Goal: Information Seeking & Learning: Learn about a topic

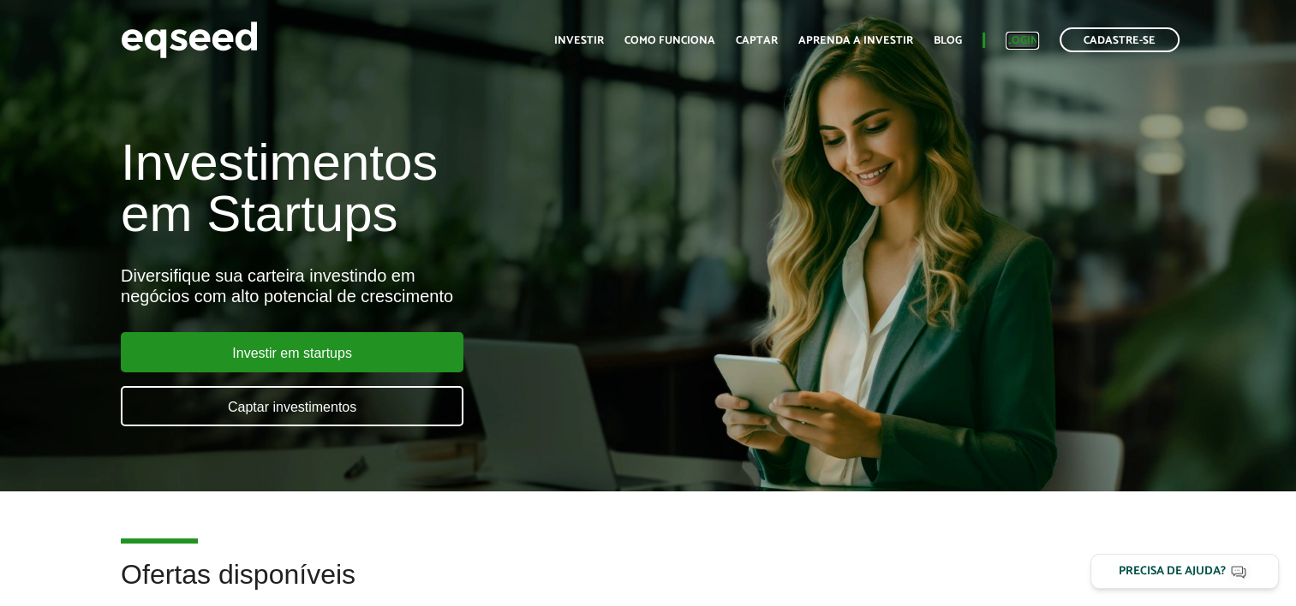
click at [1030, 35] on link "Login" at bounding box center [1021, 40] width 33 height 11
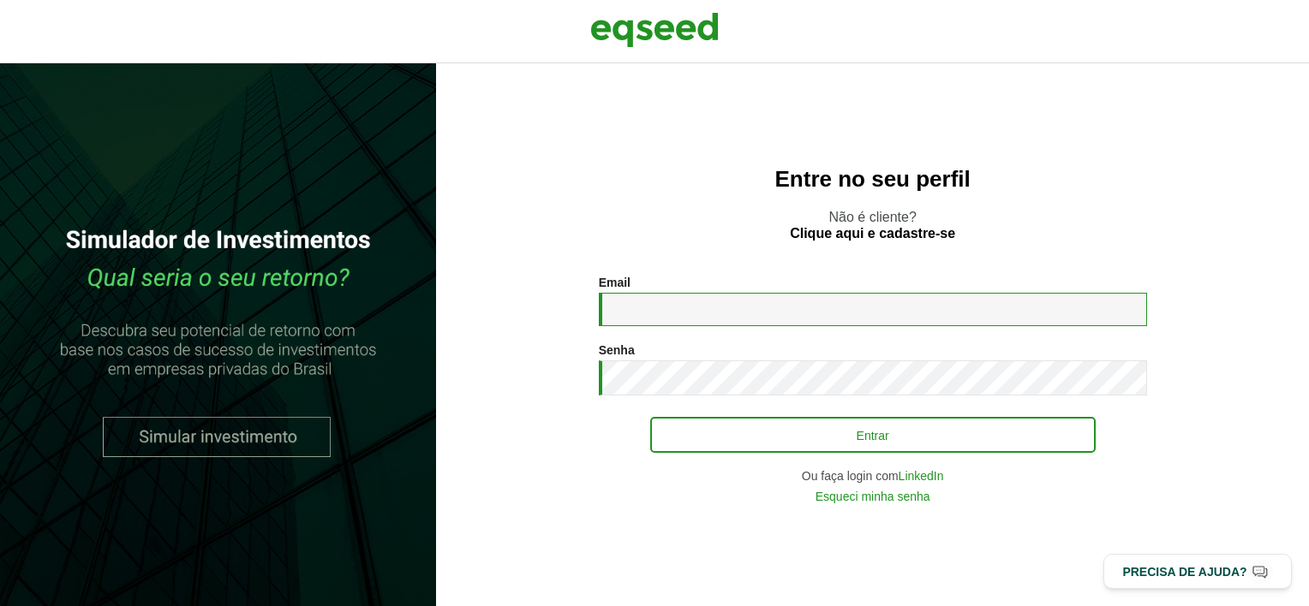
type input "**********"
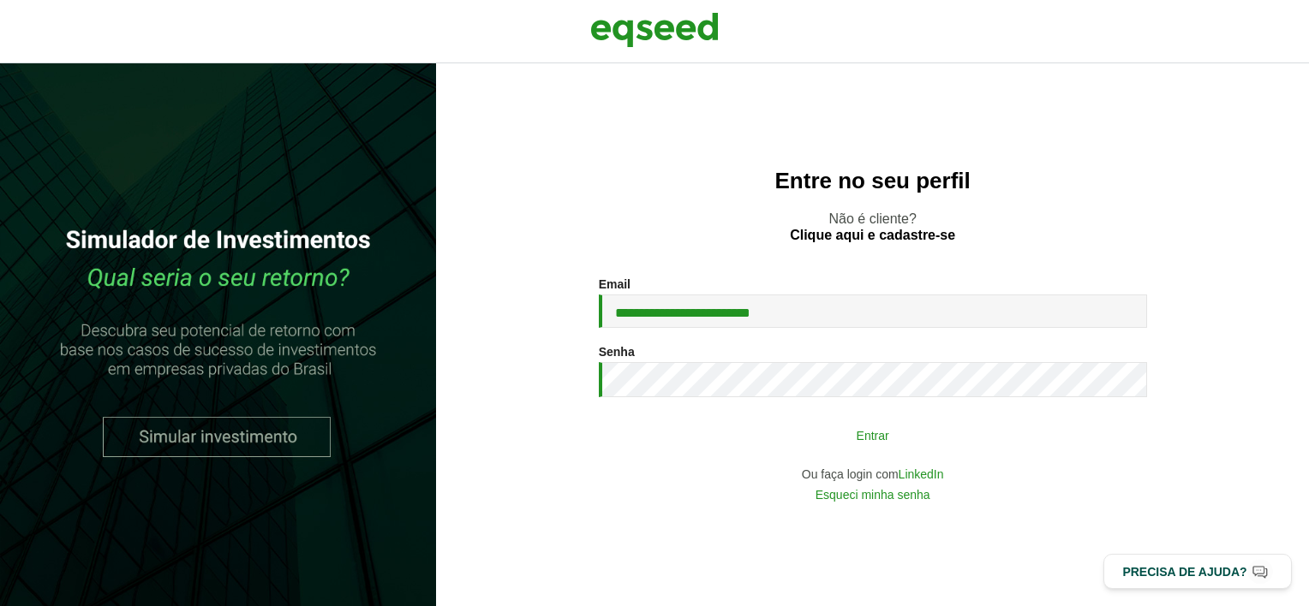
click at [903, 424] on button "Entrar" at bounding box center [872, 435] width 445 height 33
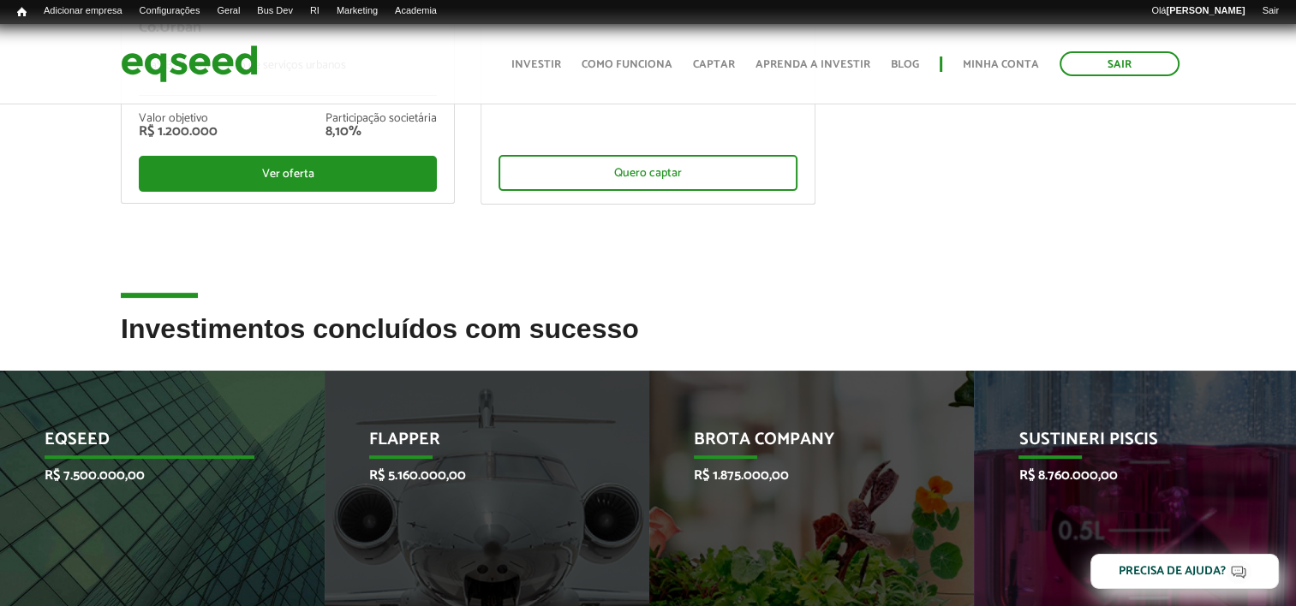
scroll to position [771, 0]
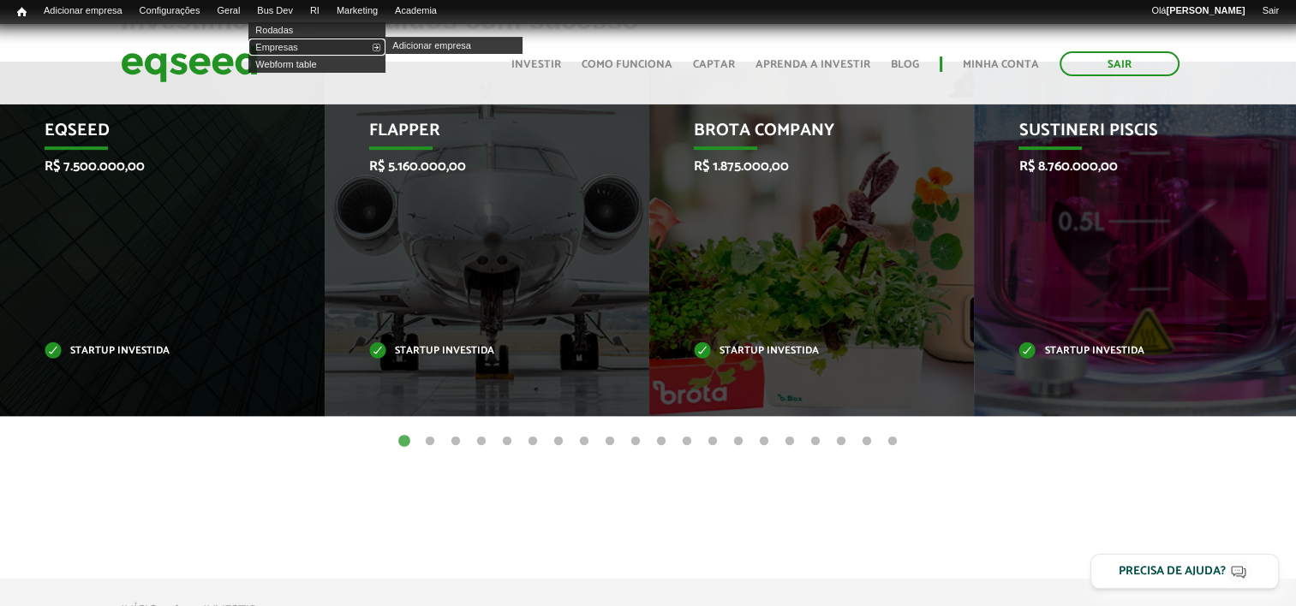
click at [299, 45] on link "Empresas" at bounding box center [316, 47] width 137 height 17
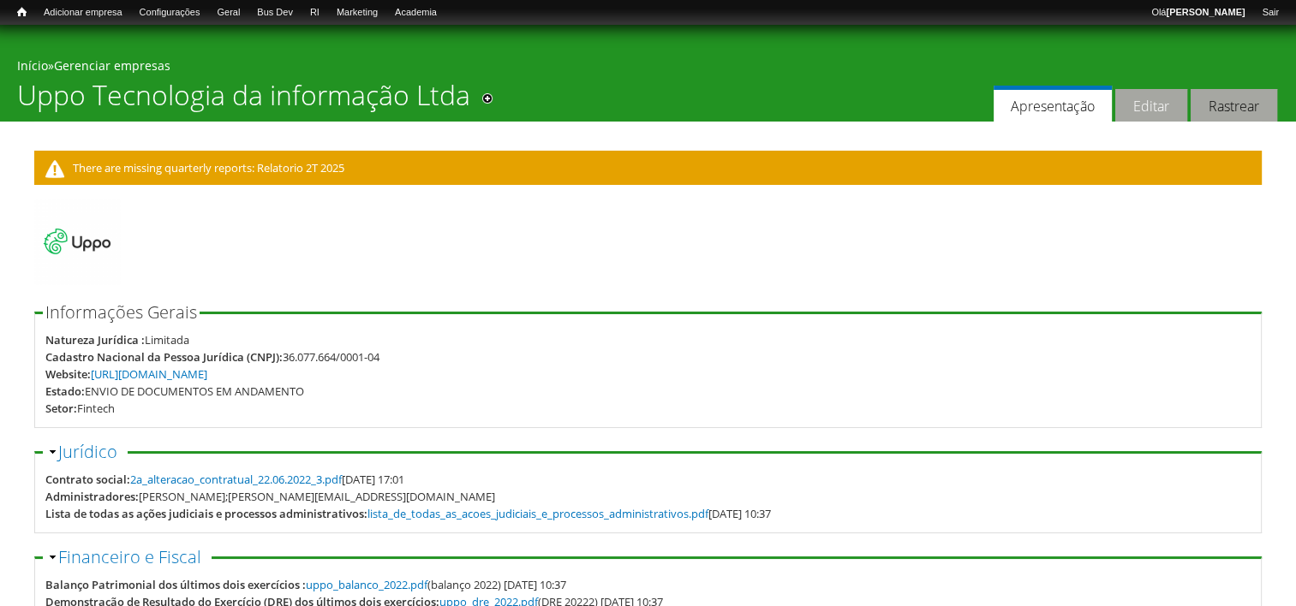
click at [1129, 98] on link "Editar" at bounding box center [1151, 105] width 72 height 33
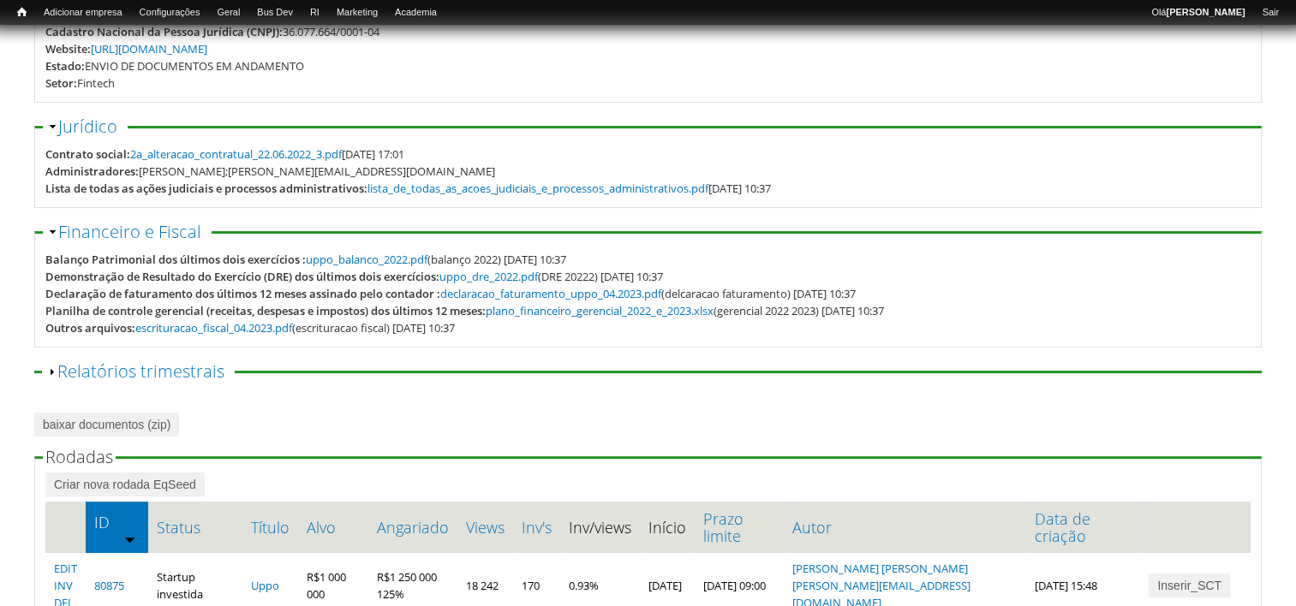
scroll to position [555, 0]
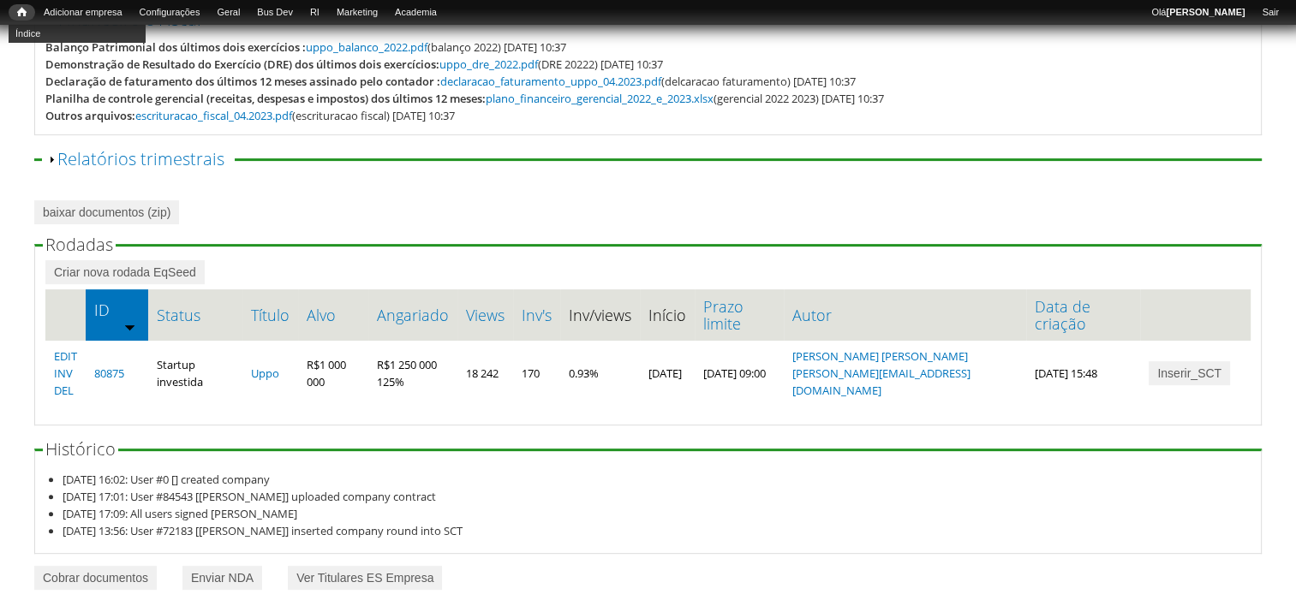
click at [21, 13] on span "Início" at bounding box center [21, 12] width 9 height 12
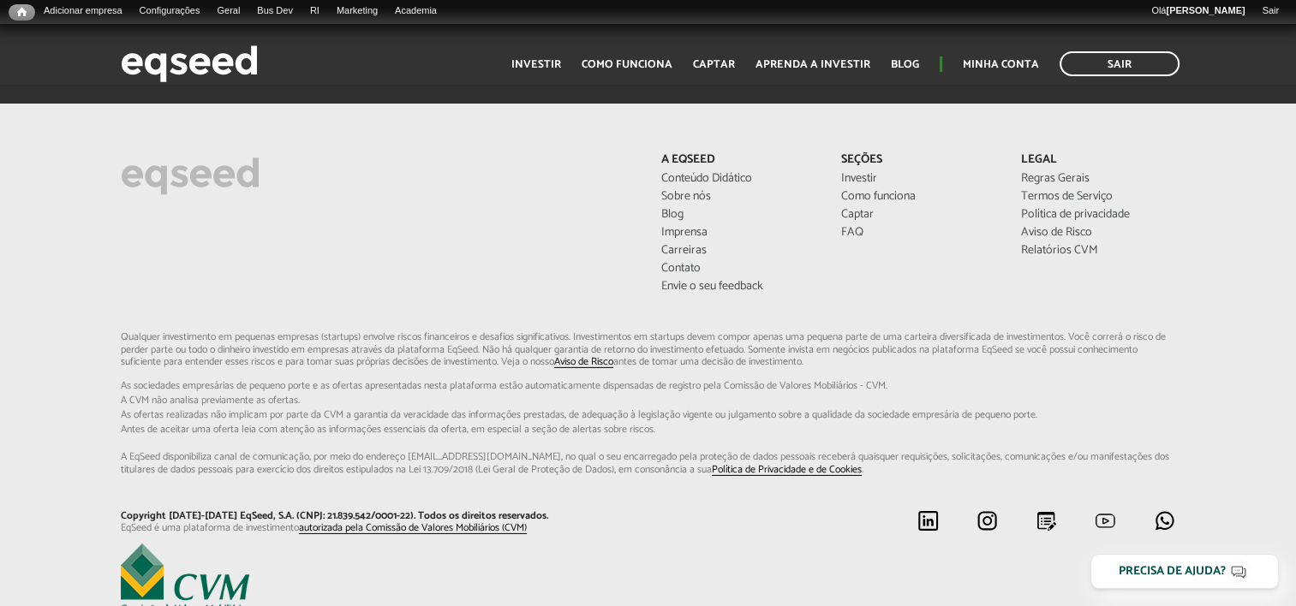
scroll to position [5276, 0]
click at [1040, 247] on link "Relatórios CVM" at bounding box center [1098, 253] width 154 height 12
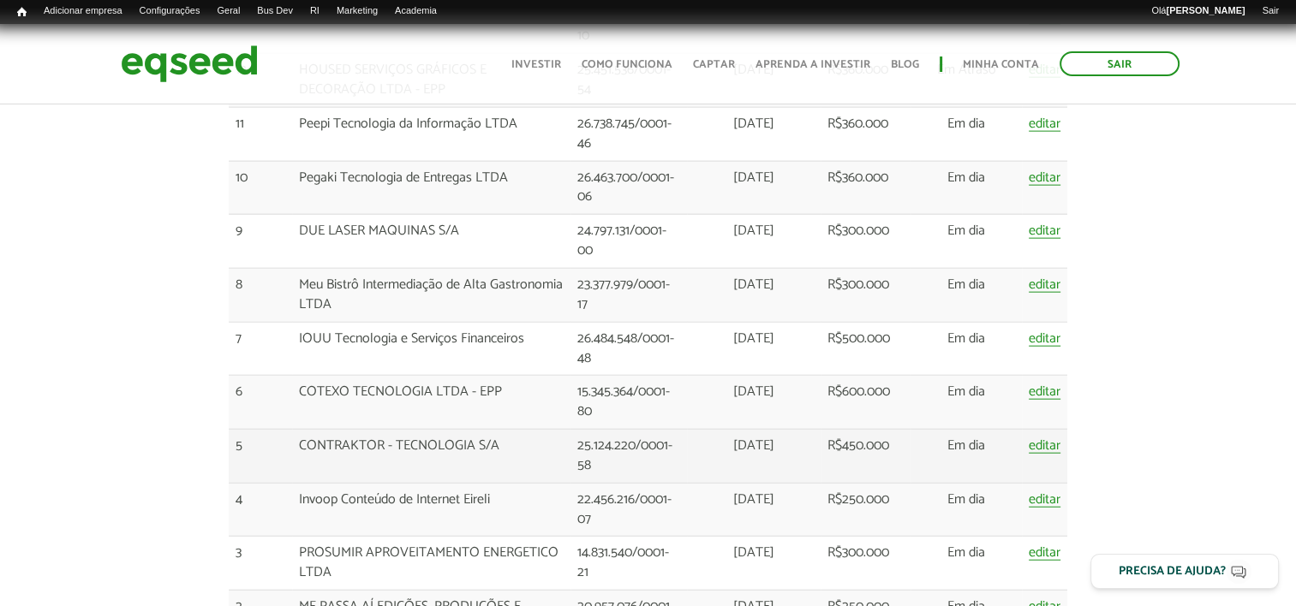
scroll to position [4196, 0]
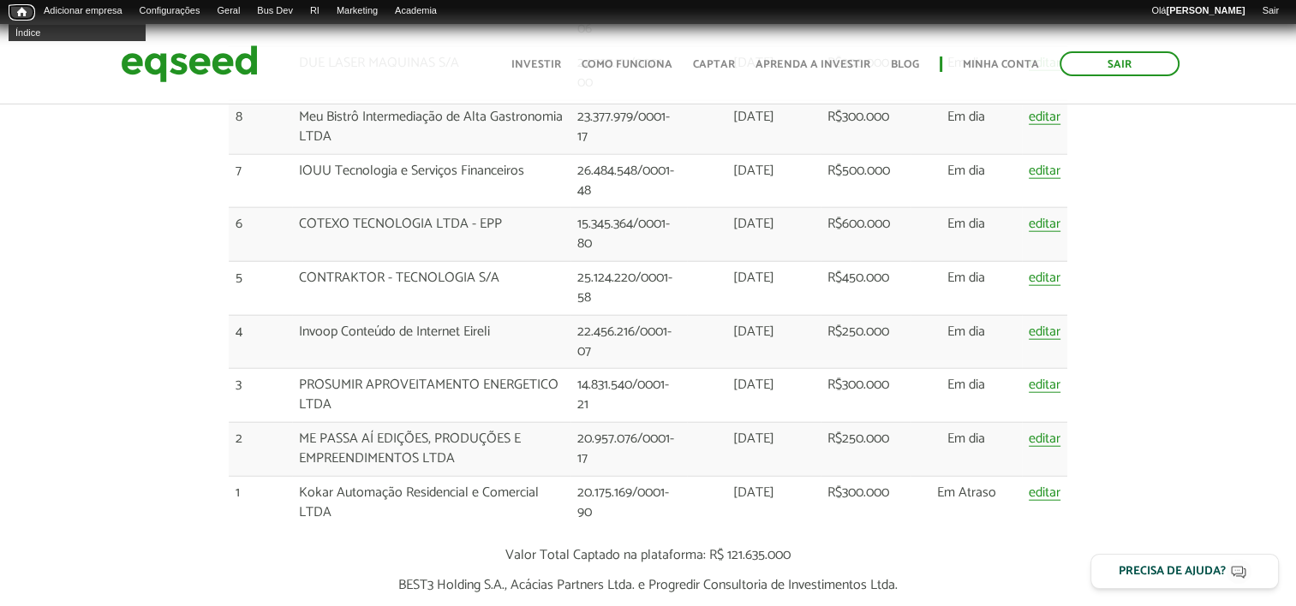
click at [21, 10] on span "Início" at bounding box center [21, 12] width 9 height 12
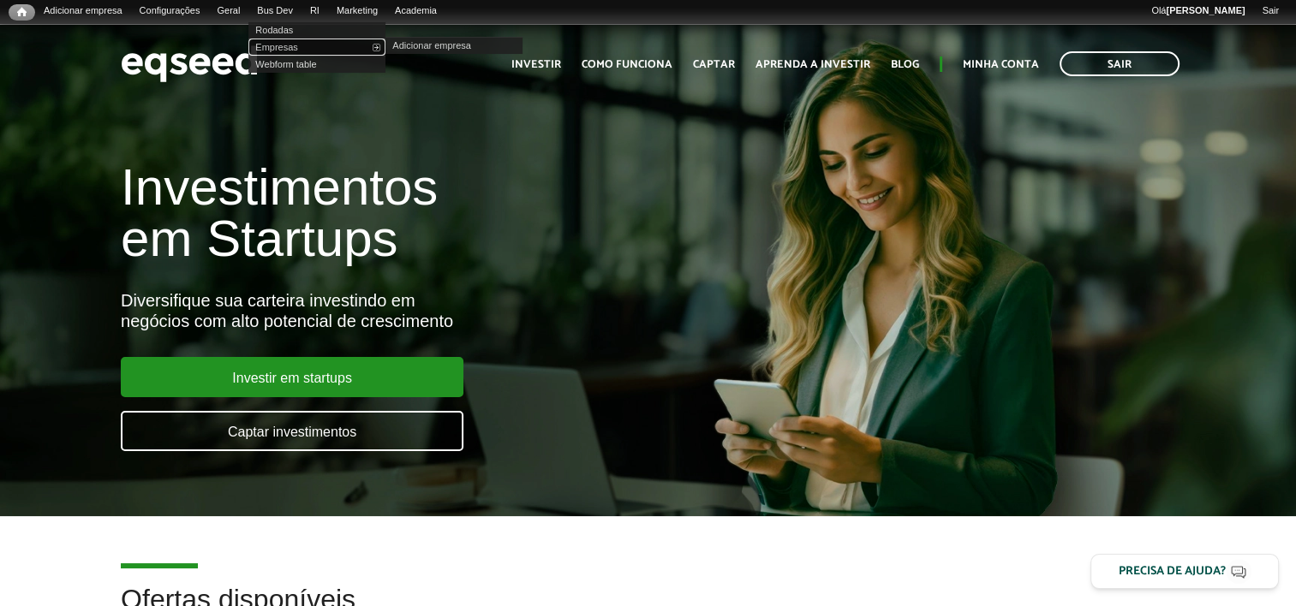
click at [295, 45] on link "Empresas" at bounding box center [316, 47] width 137 height 17
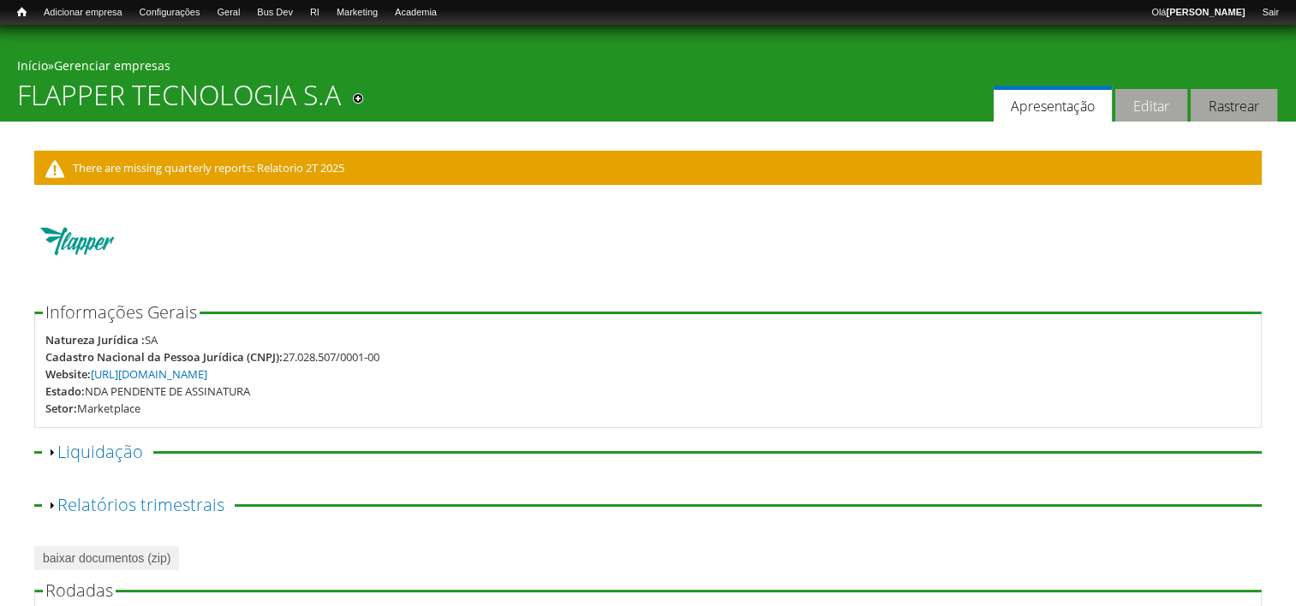
click at [1148, 108] on link "Editar" at bounding box center [1151, 105] width 72 height 33
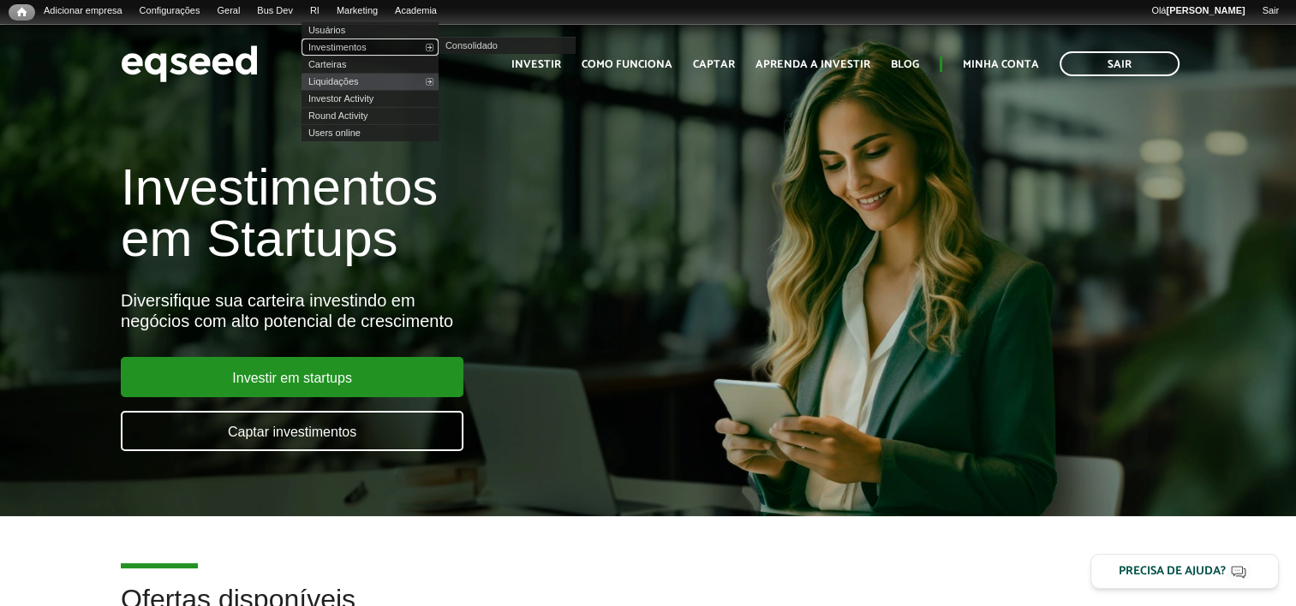
click at [365, 50] on link "Investimentos" at bounding box center [369, 47] width 137 height 17
